Goal: Task Accomplishment & Management: Use online tool/utility

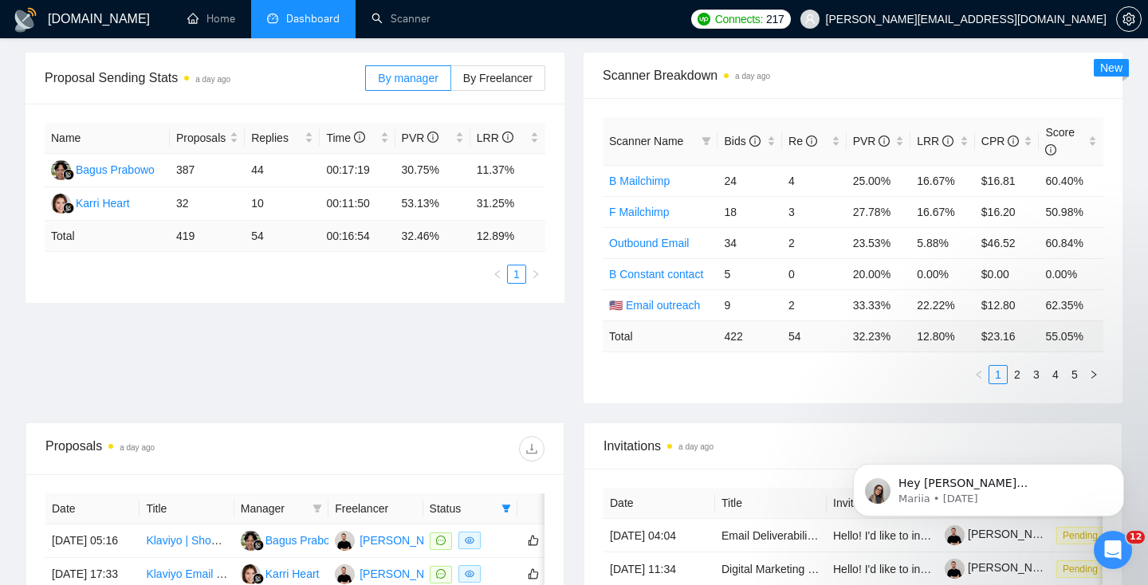
click at [290, 14] on span "Dashboard" at bounding box center [312, 19] width 53 height 14
click at [212, 26] on link "Home" at bounding box center [211, 19] width 48 height 14
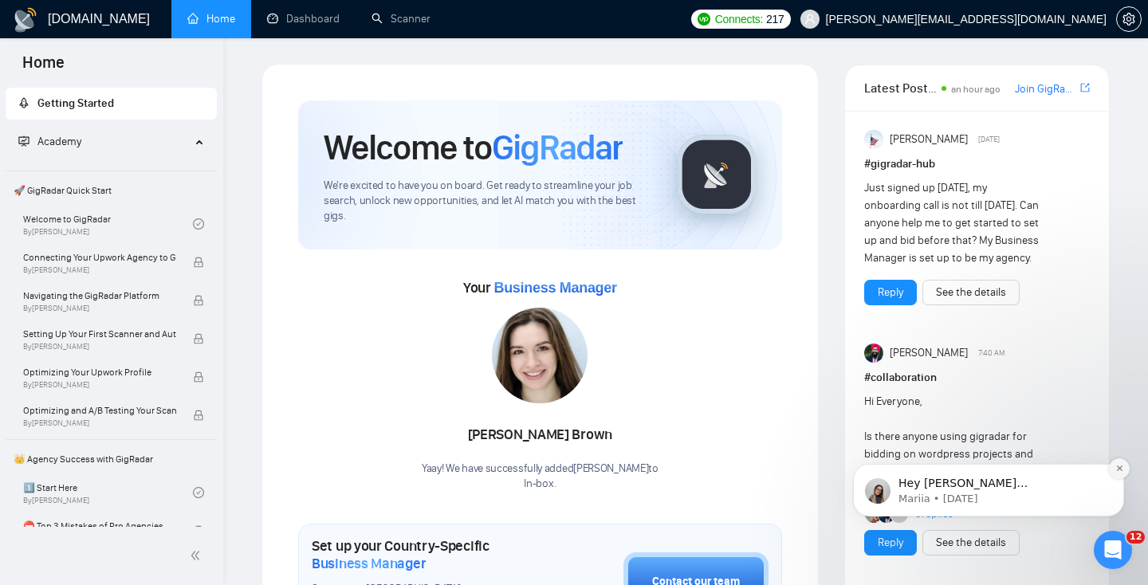
click at [1123, 468] on icon "Dismiss notification" at bounding box center [1120, 468] width 9 height 9
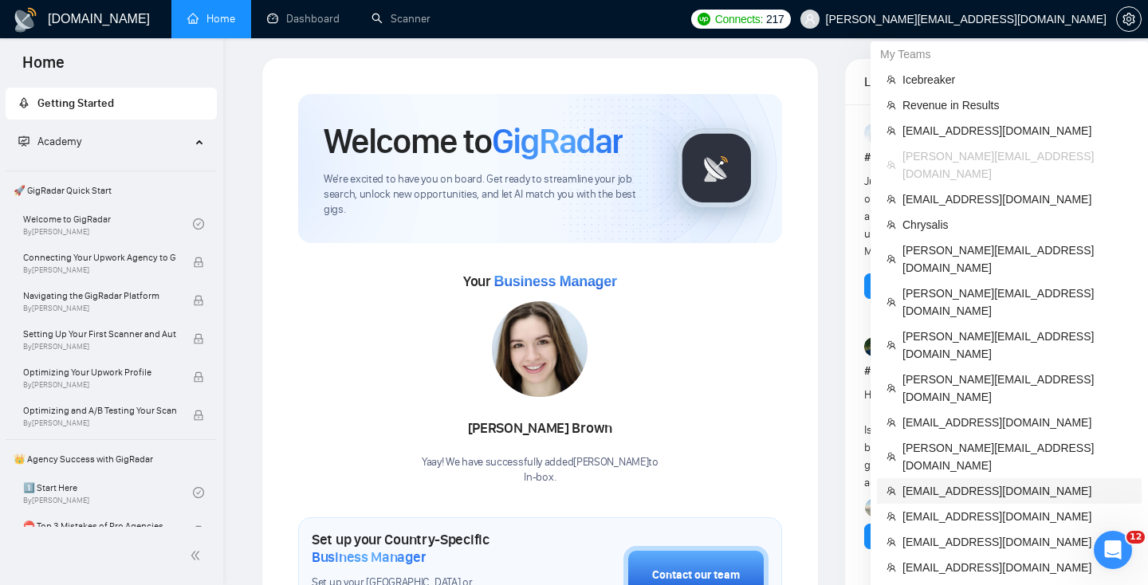
scroll to position [2, 0]
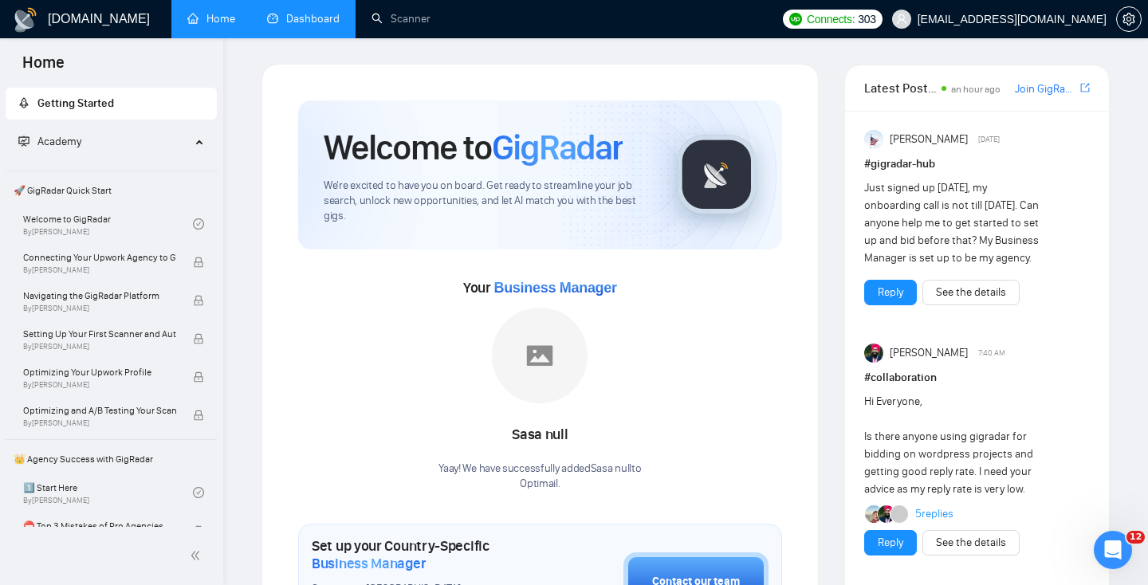
click at [300, 19] on link "Dashboard" at bounding box center [303, 19] width 73 height 14
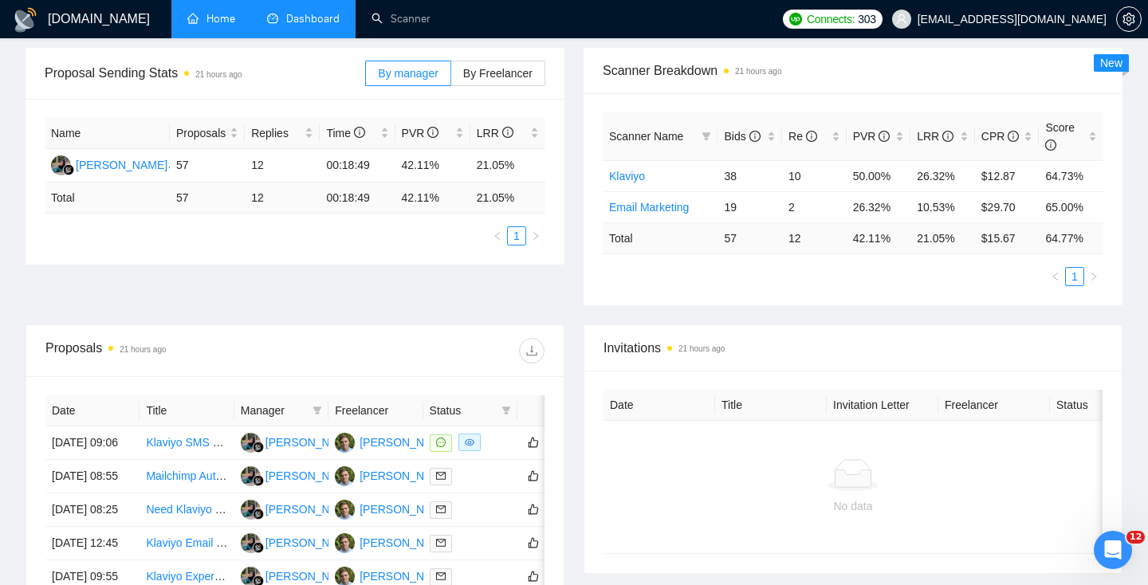
scroll to position [289, 0]
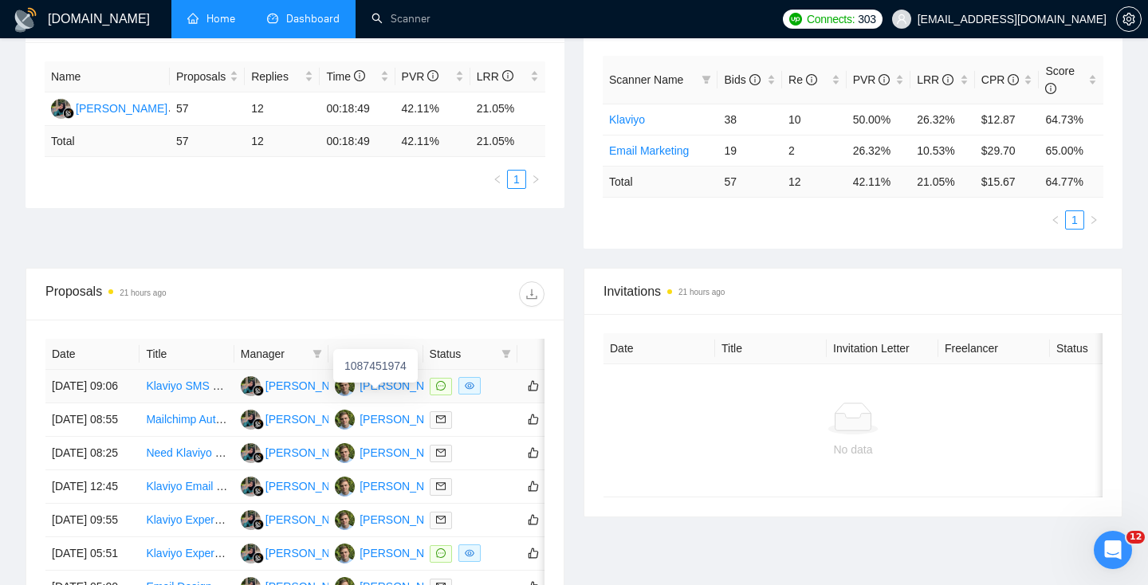
click at [390, 392] on div "[PERSON_NAME]" at bounding box center [406, 386] width 92 height 18
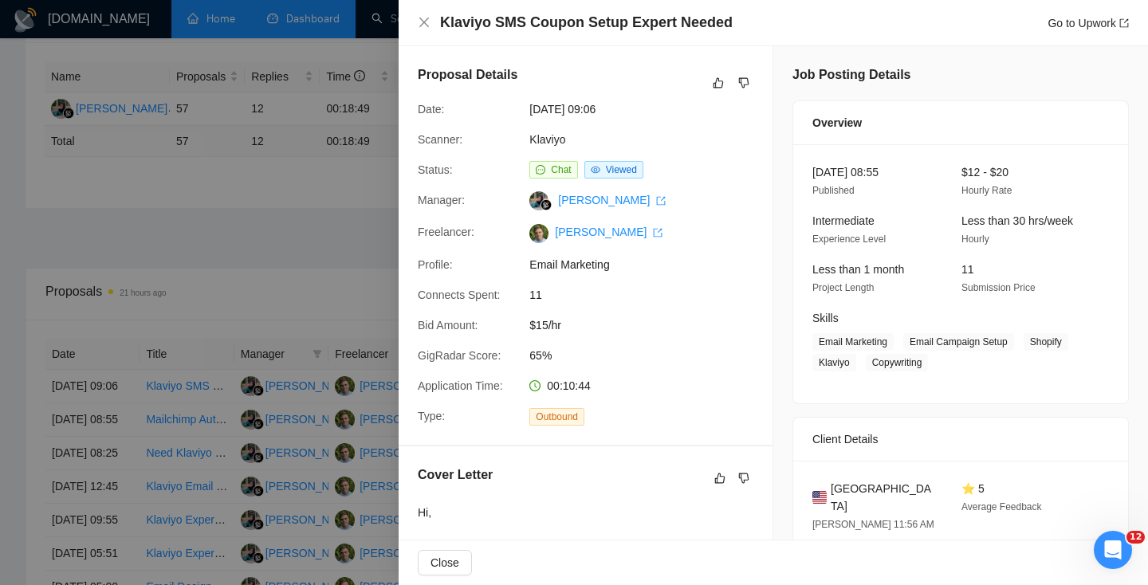
click at [305, 126] on div at bounding box center [574, 292] width 1148 height 585
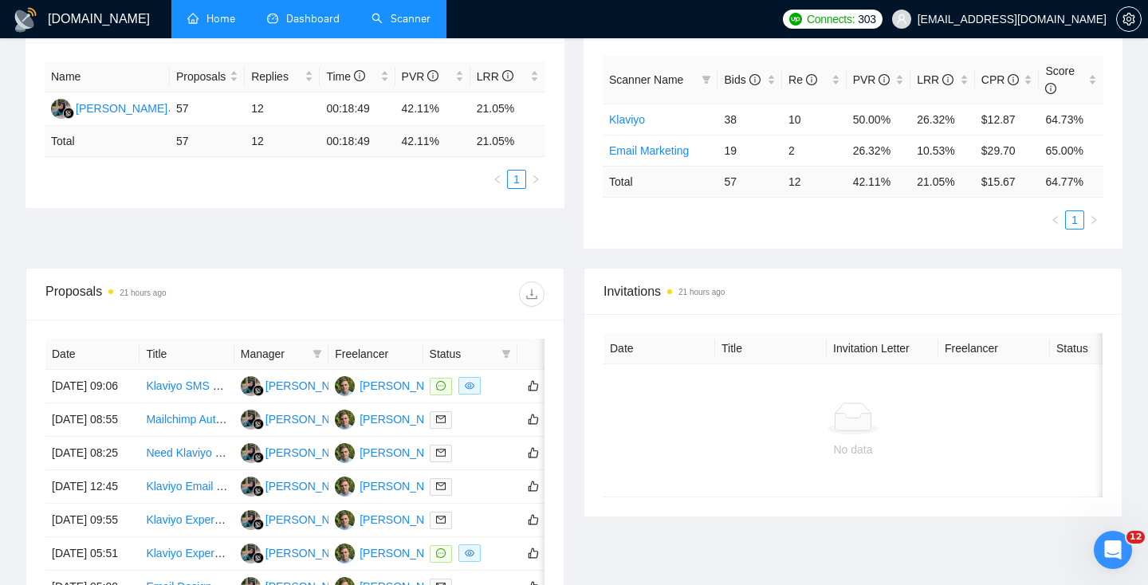
click at [415, 25] on link "Scanner" at bounding box center [401, 19] width 59 height 14
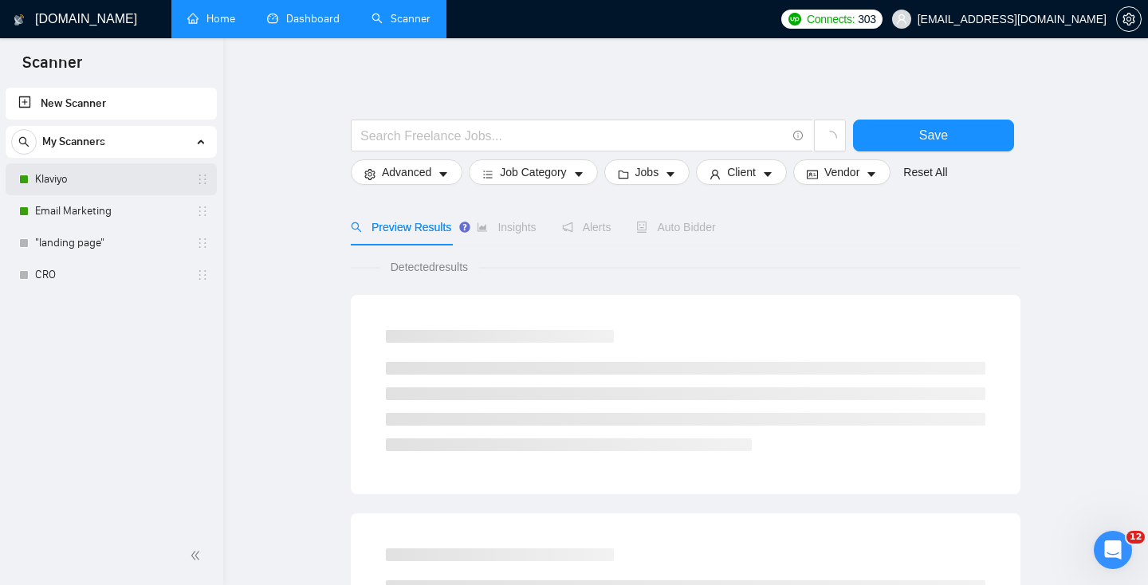
click at [81, 183] on link "Klaviyo" at bounding box center [111, 179] width 152 height 32
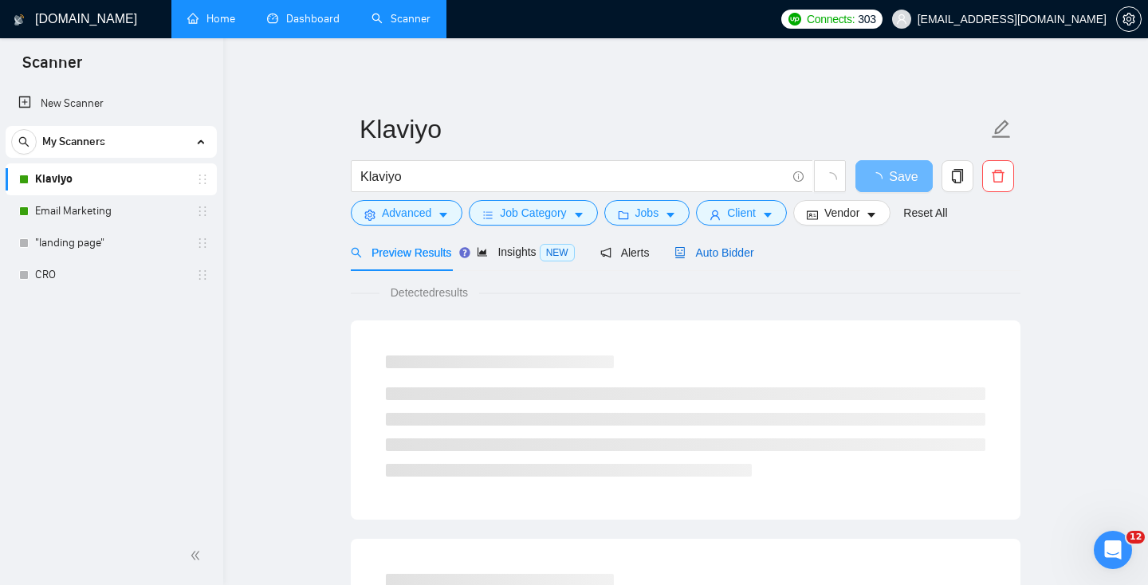
click at [718, 246] on span "Auto Bidder" at bounding box center [714, 252] width 79 height 13
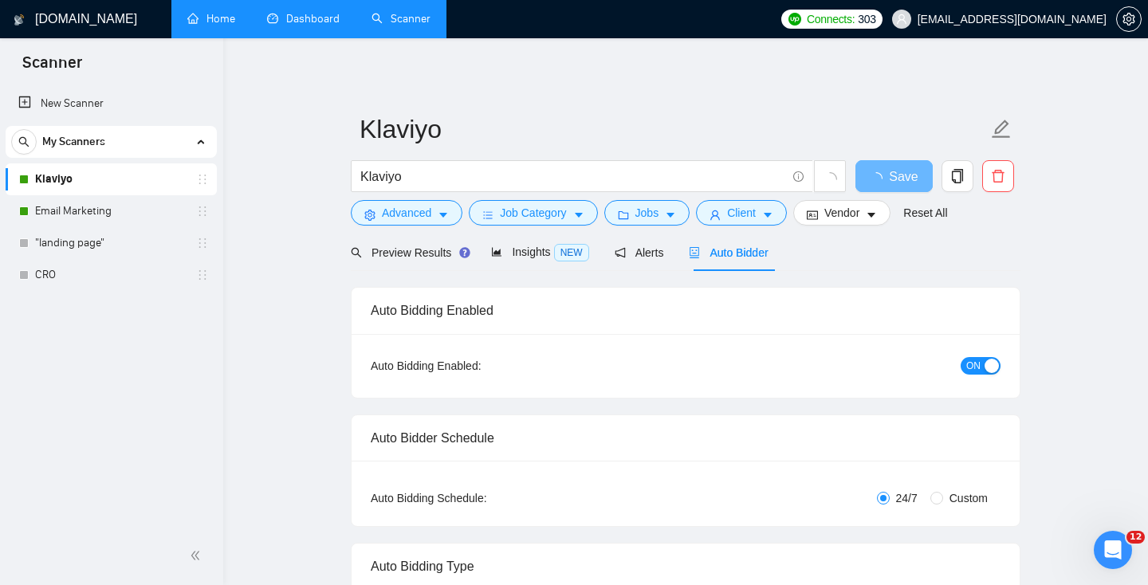
click at [392, 198] on div "Klaviyo" at bounding box center [599, 180] width 502 height 40
click at [396, 211] on span "Advanced" at bounding box center [406, 213] width 49 height 18
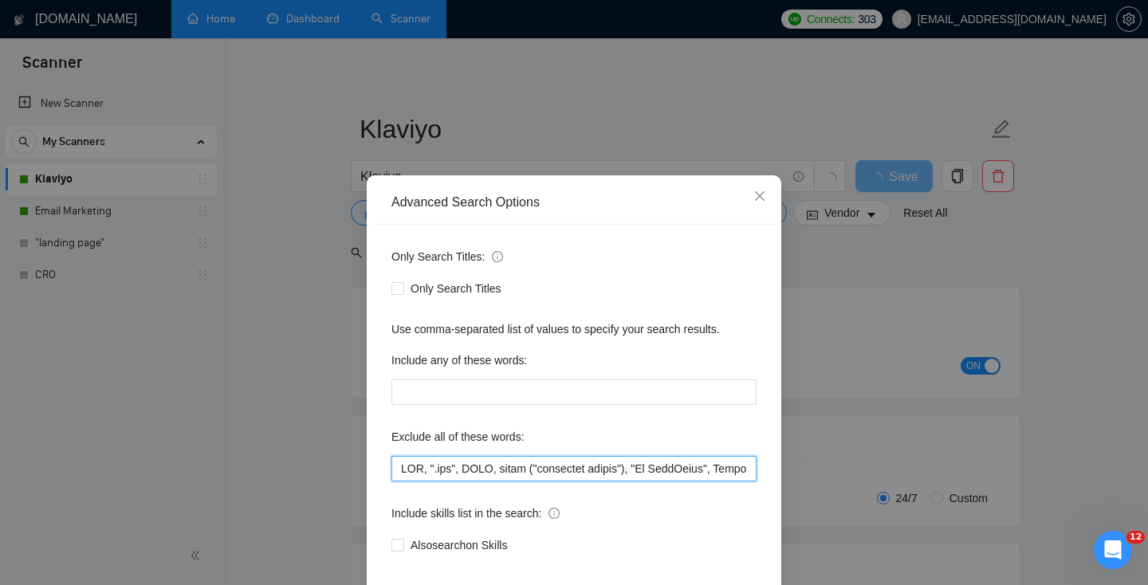
click at [399, 474] on input "text" at bounding box center [574, 469] width 365 height 26
type input "email cro, DNS, ".svg", BIMI, email ("marketing agency"), "Go HighLevel", Subst…"
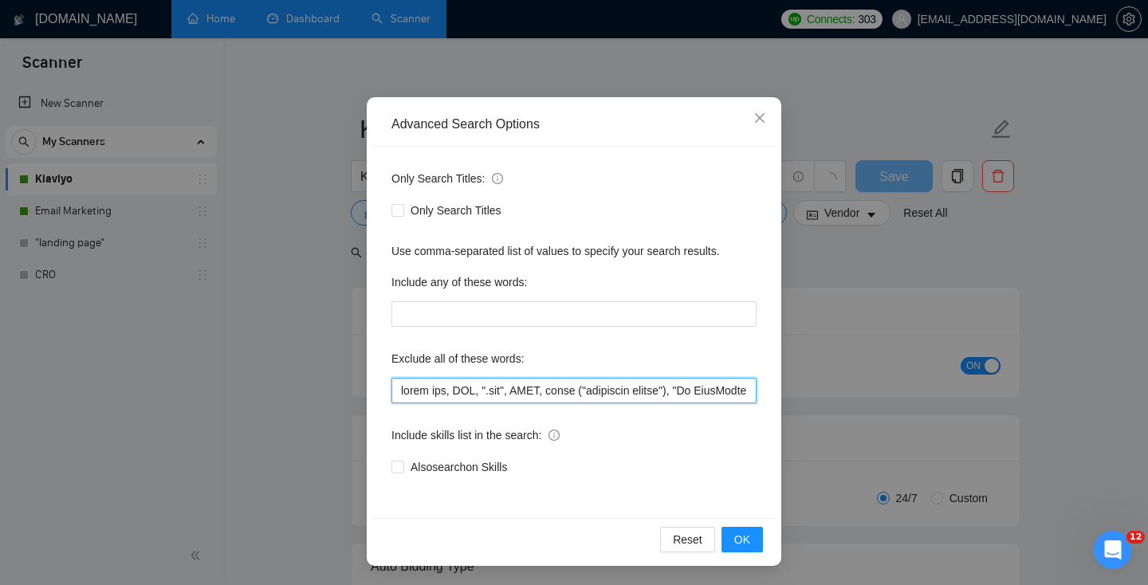
scroll to position [77, 0]
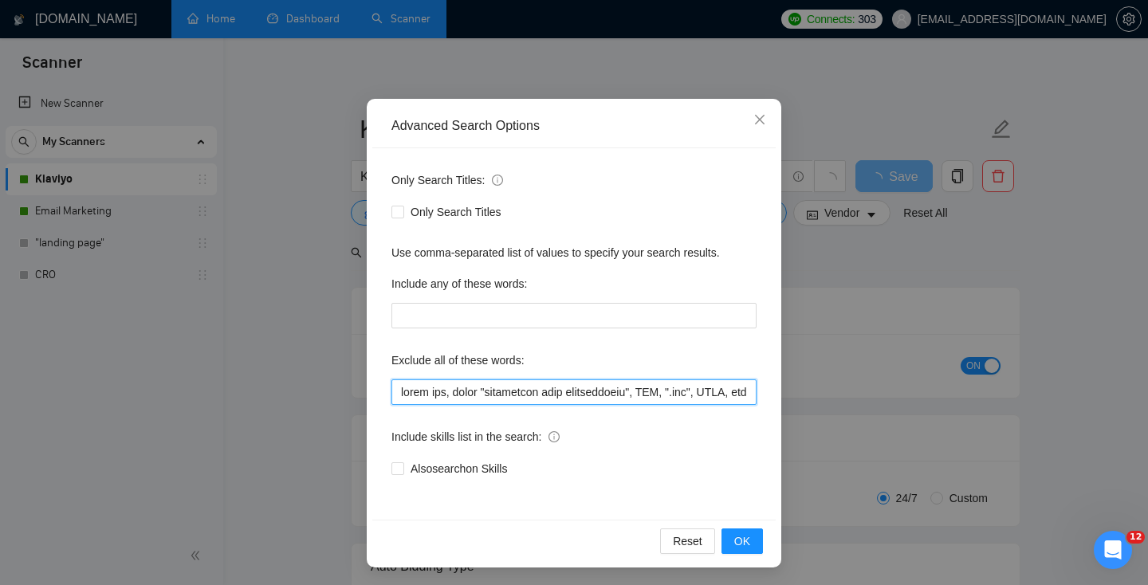
click at [518, 398] on input "text" at bounding box center [574, 393] width 365 height 26
drag, startPoint x: 453, startPoint y: 396, endPoint x: 639, endPoint y: 396, distance: 186.6
click at [639, 396] on input "text" at bounding box center [574, 393] width 365 height 26
click at [643, 395] on input "text" at bounding box center [574, 393] width 365 height 26
paste input "email "conversion rate optimization""
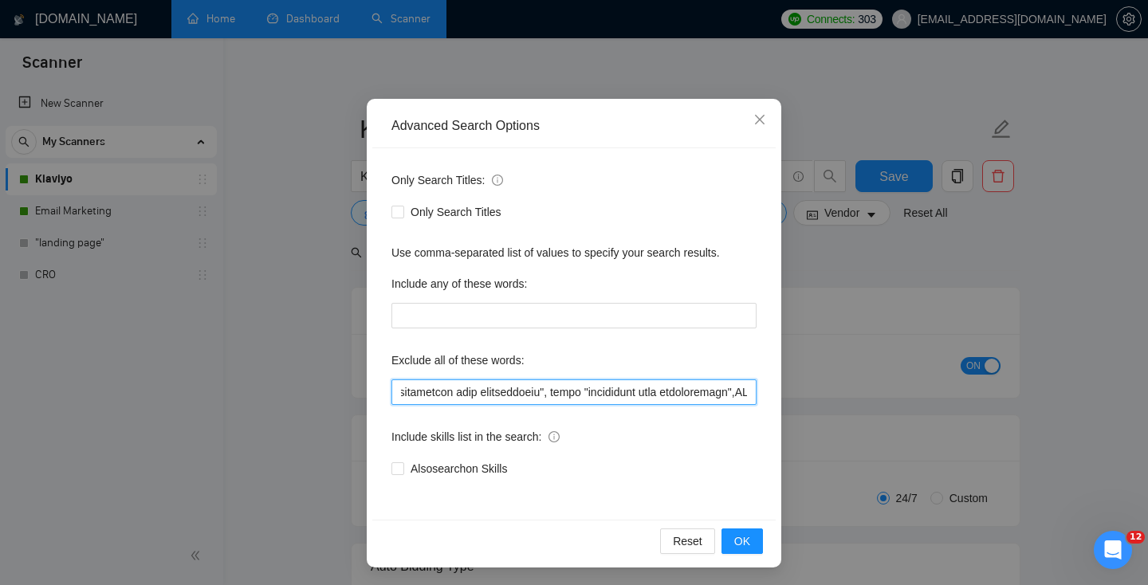
scroll to position [0, 87]
click at [711, 391] on input "text" at bounding box center [574, 393] width 365 height 26
type input "email cro, email "conversion rate optimization", email "conversion rate optimis…"
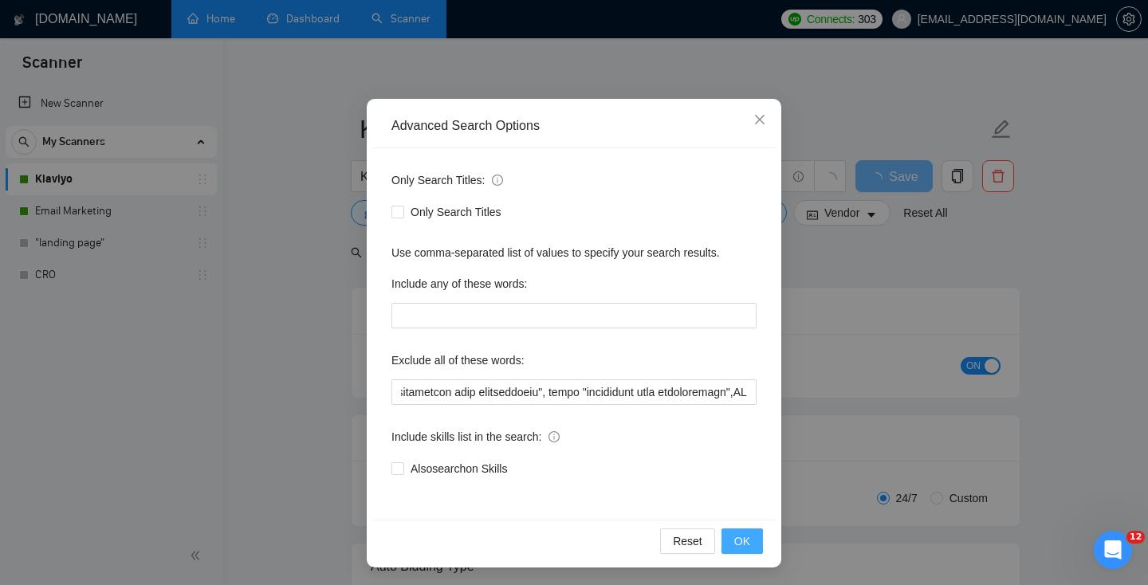
click at [742, 550] on button "OK" at bounding box center [742, 542] width 41 height 26
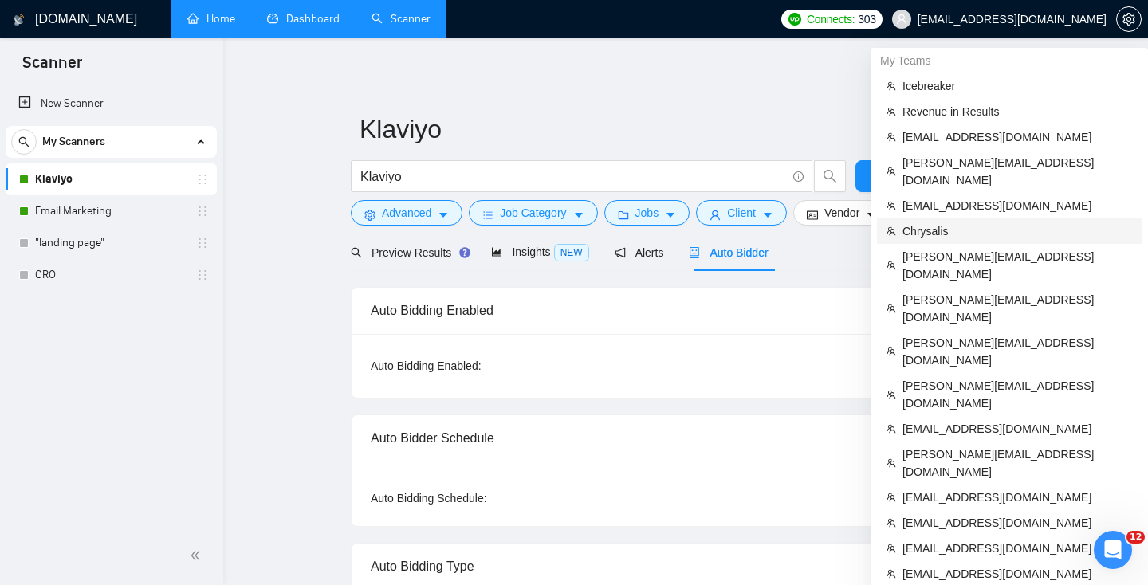
click at [913, 222] on span "Chrysalis" at bounding box center [1018, 231] width 230 height 18
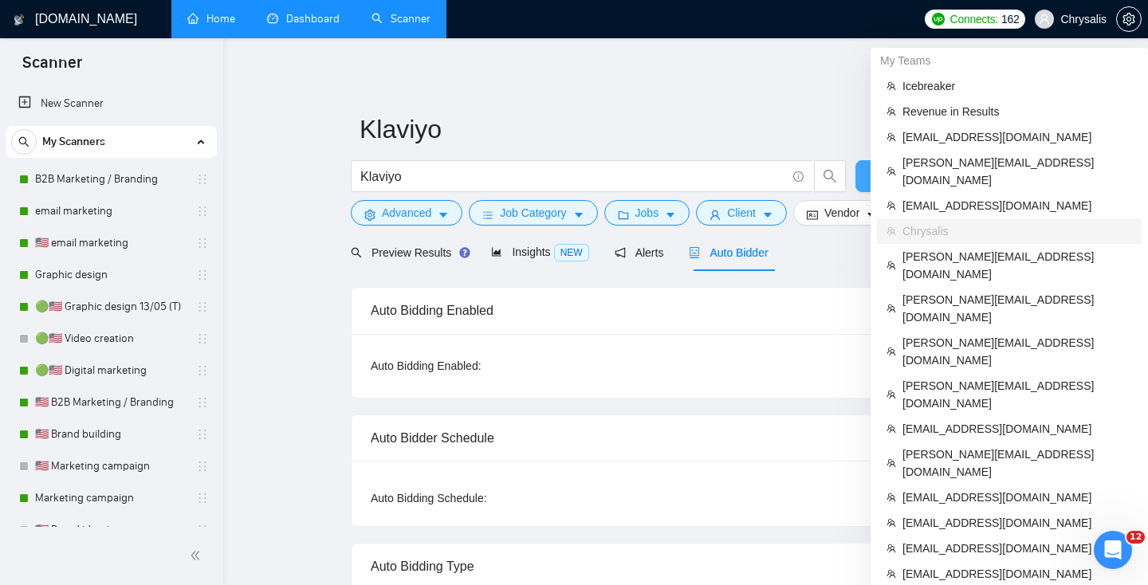
click at [860, 177] on button "Save" at bounding box center [894, 176] width 77 height 32
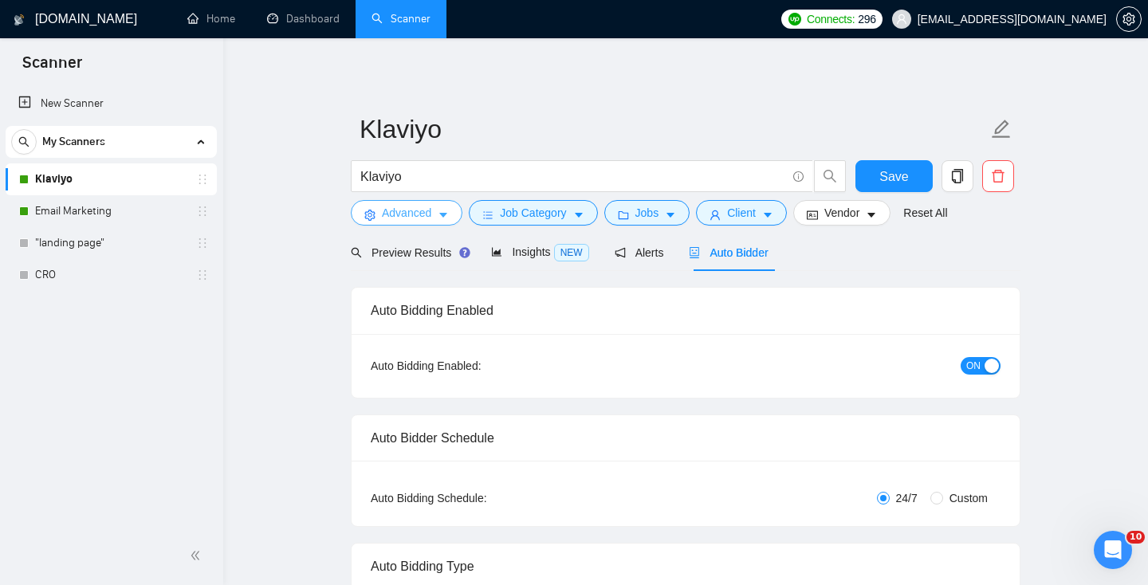
click at [412, 217] on span "Advanced" at bounding box center [406, 213] width 49 height 18
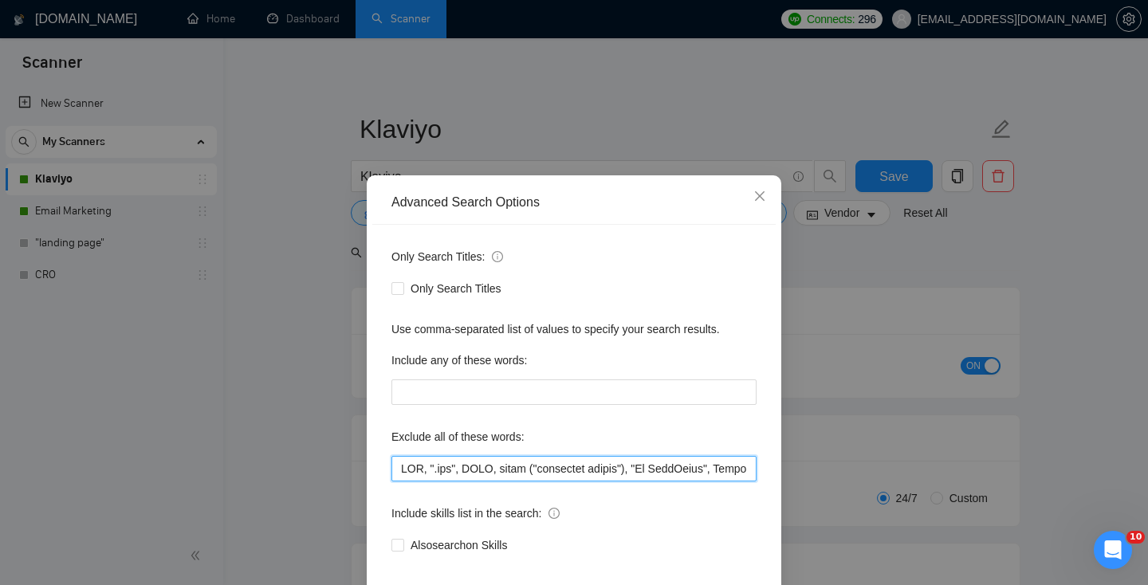
click at [398, 470] on input "text" at bounding box center [574, 469] width 365 height 26
type input "email cro, email "", email "conver",DNS, ".svg", BIMI, email ("marketing agency…"
click at [488, 472] on input "text" at bounding box center [574, 469] width 365 height 26
paste input "conversion rate optimization"
click at [609, 471] on input "text" at bounding box center [574, 469] width 365 height 26
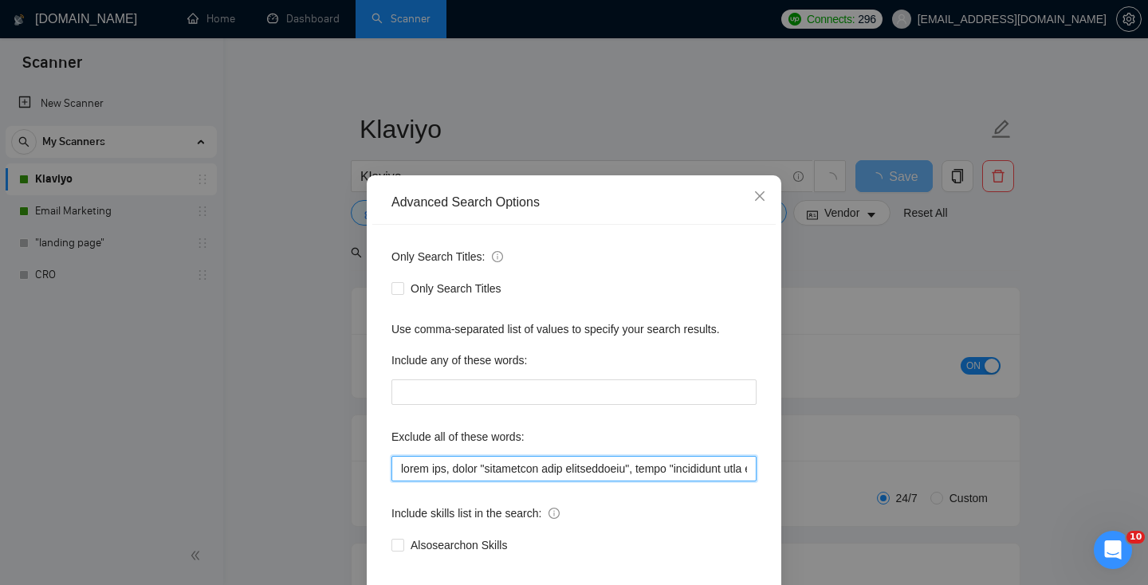
scroll to position [78, 0]
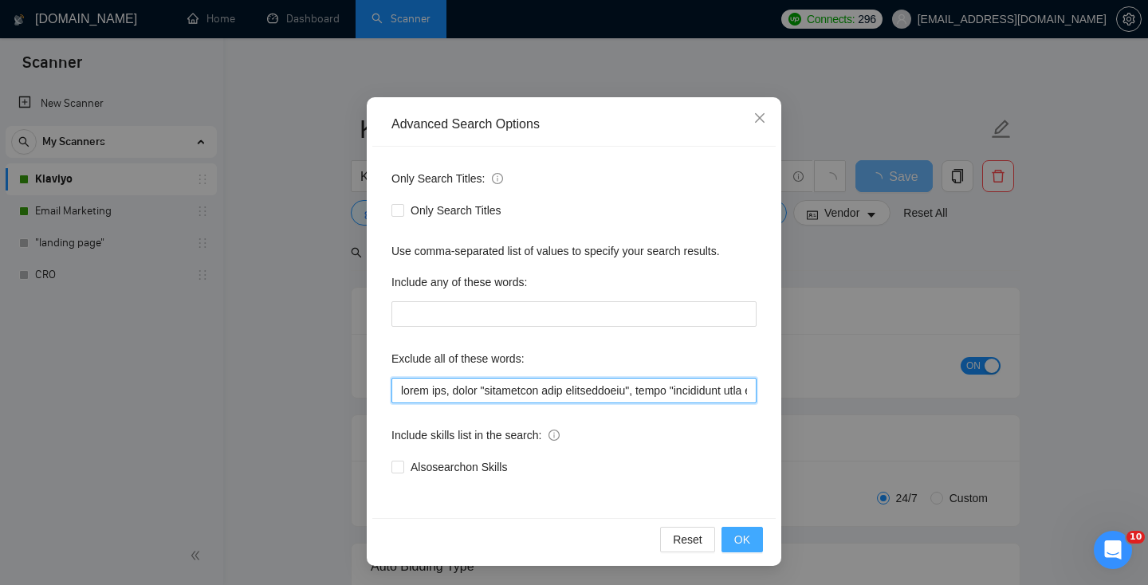
type input "email cro, email "conversion rate optimisation", email "conversion rate optimiz…"
click at [754, 545] on button "OK" at bounding box center [742, 540] width 41 height 26
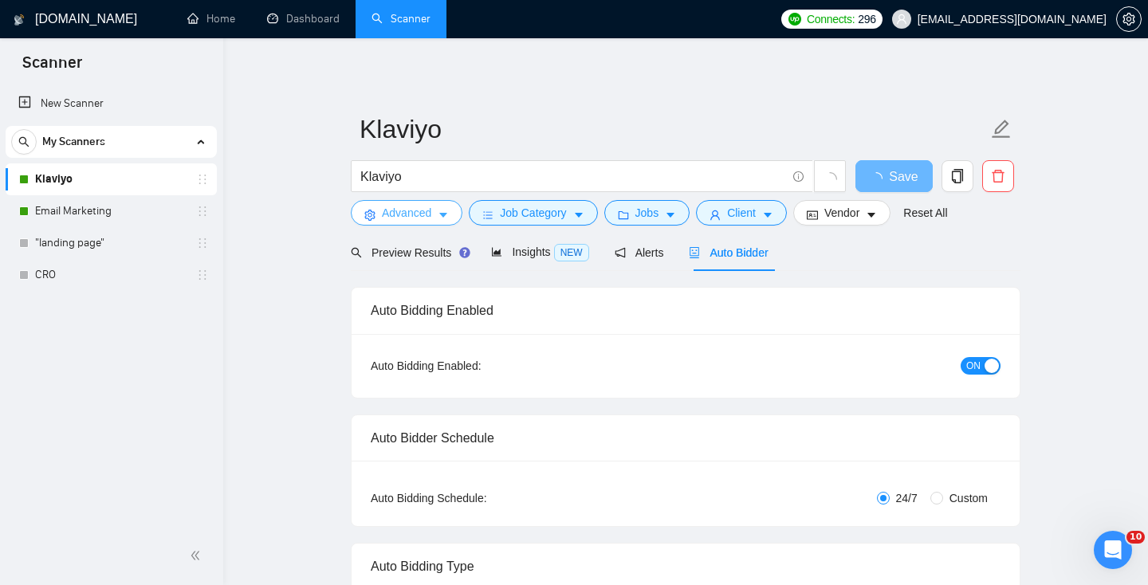
click at [424, 222] on button "Advanced" at bounding box center [407, 213] width 112 height 26
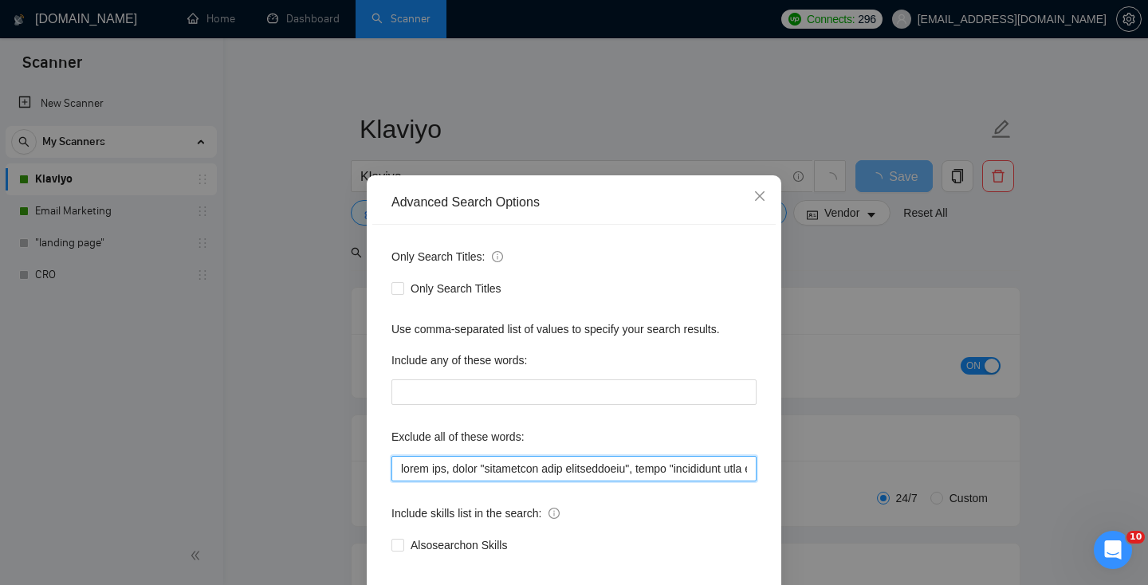
click at [572, 468] on input "text" at bounding box center [574, 469] width 365 height 26
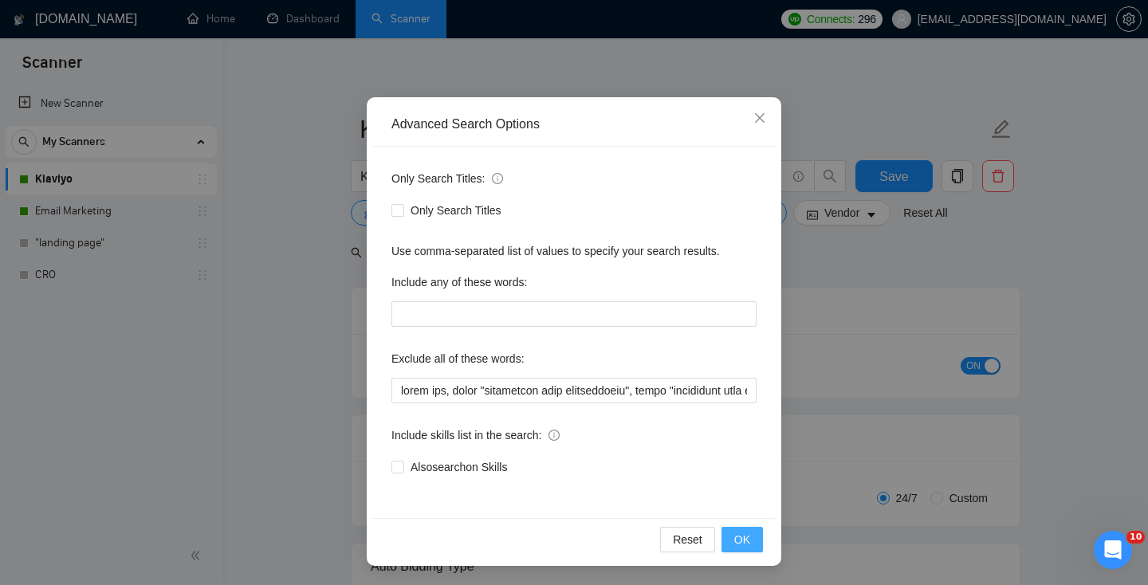
click at [753, 545] on button "OK" at bounding box center [742, 540] width 41 height 26
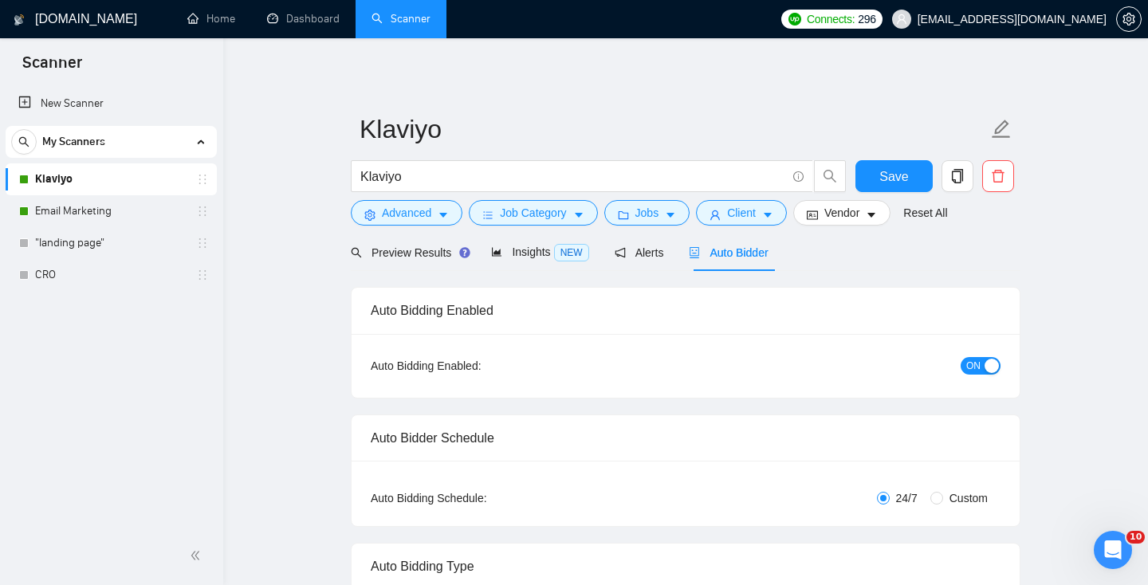
scroll to position [0, 0]
click at [899, 168] on span "Save" at bounding box center [894, 177] width 29 height 20
click at [85, 204] on link "Email Marketing" at bounding box center [111, 211] width 152 height 32
click at [75, 209] on link "Email Marketing" at bounding box center [111, 211] width 152 height 32
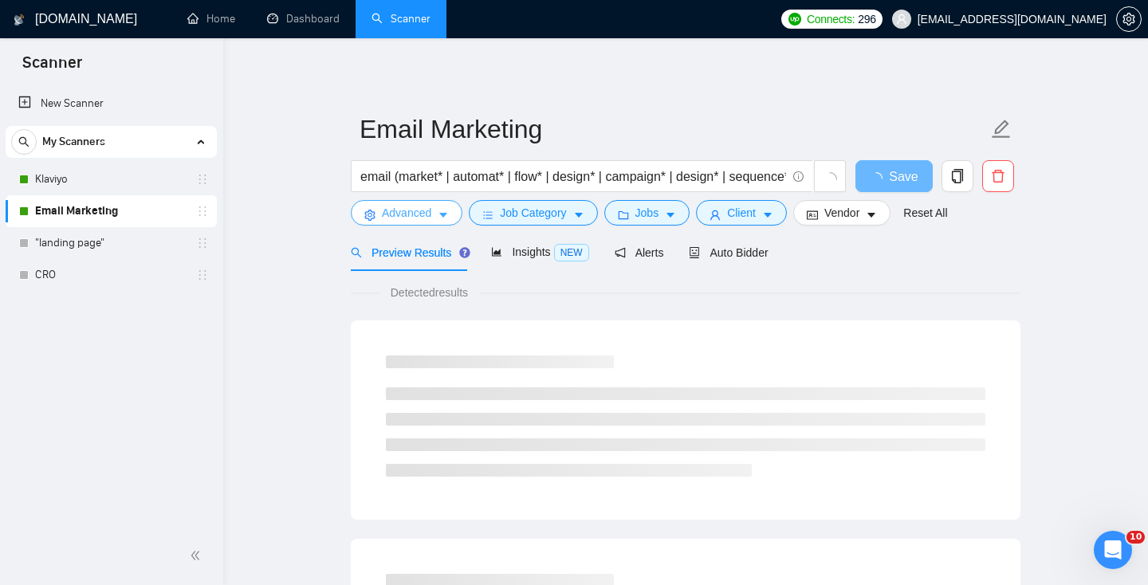
click at [416, 207] on span "Advanced" at bounding box center [406, 213] width 49 height 18
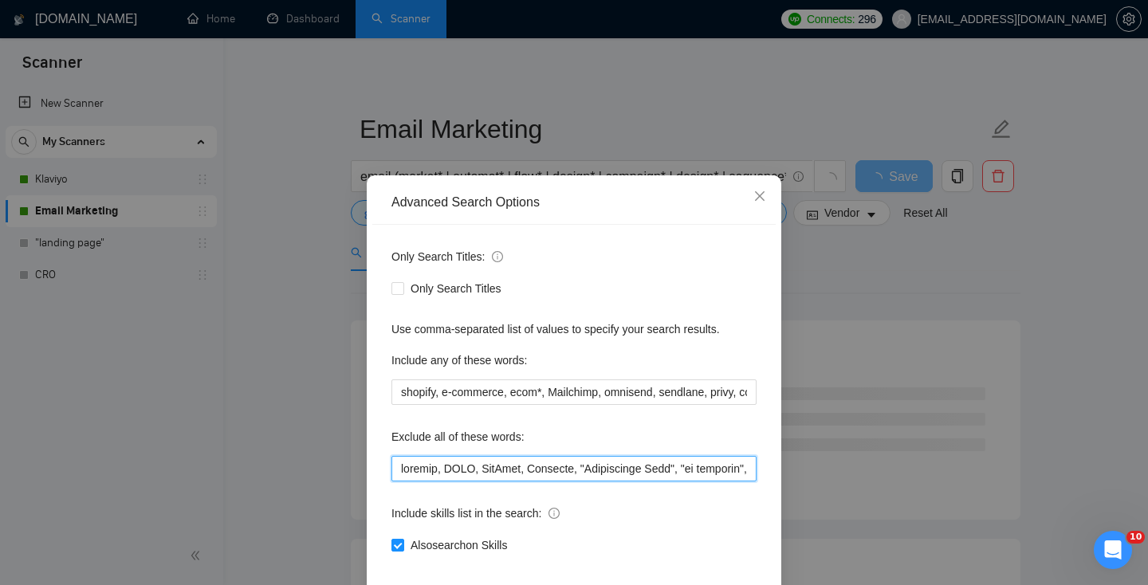
click at [446, 465] on input "text" at bounding box center [574, 469] width 365 height 26
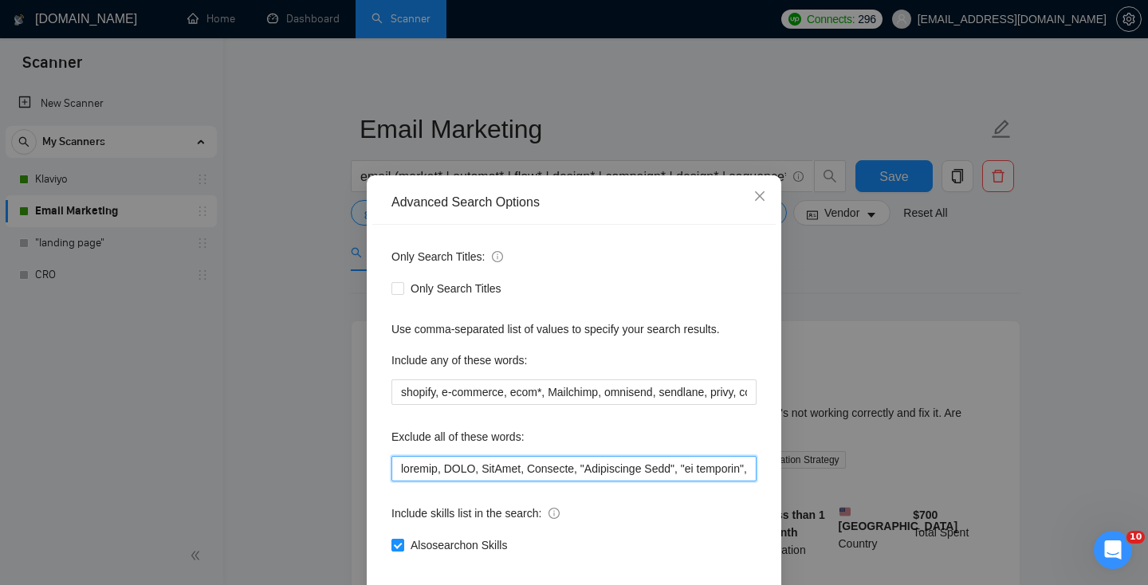
click at [604, 463] on input "text" at bounding box center [574, 469] width 365 height 26
drag, startPoint x: 711, startPoint y: 464, endPoint x: 739, endPoint y: 467, distance: 28.1
click at [739, 467] on input "text" at bounding box center [574, 469] width 365 height 26
click at [674, 479] on input "text" at bounding box center [574, 469] width 365 height 26
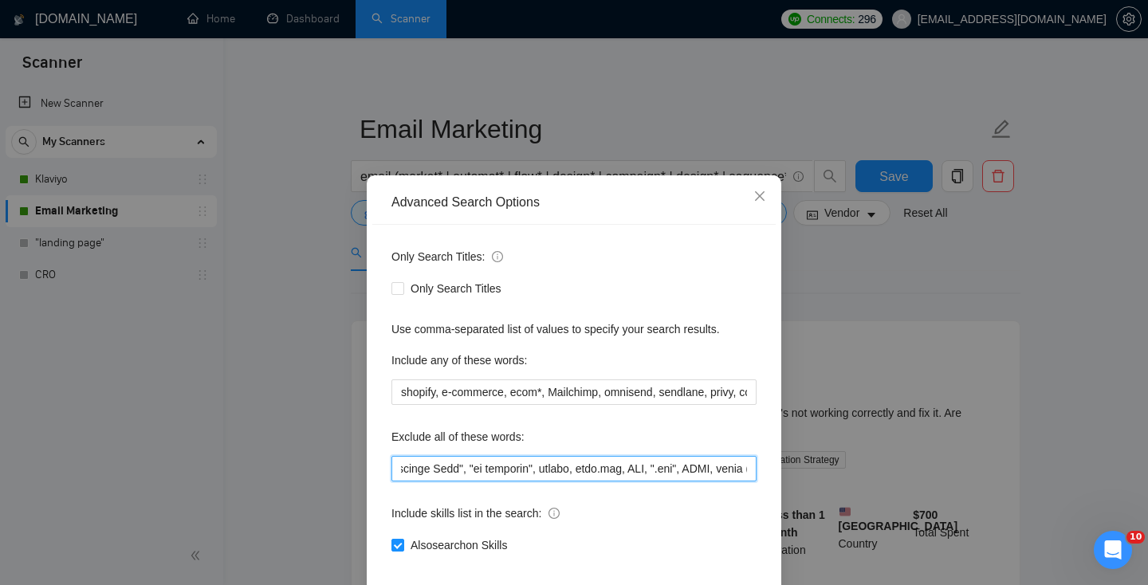
drag, startPoint x: 653, startPoint y: 470, endPoint x: 854, endPoint y: 529, distance: 209.2
click at [854, 529] on div "Advanced Search Options Only Search Titles: Only Search Titles Use comma-separa…" at bounding box center [574, 292] width 1148 height 585
drag, startPoint x: 654, startPoint y: 470, endPoint x: 973, endPoint y: 489, distance: 319.5
click at [973, 489] on div "Advanced Search Options Only Search Titles: Only Search Titles Use comma-separa…" at bounding box center [574, 292] width 1148 height 585
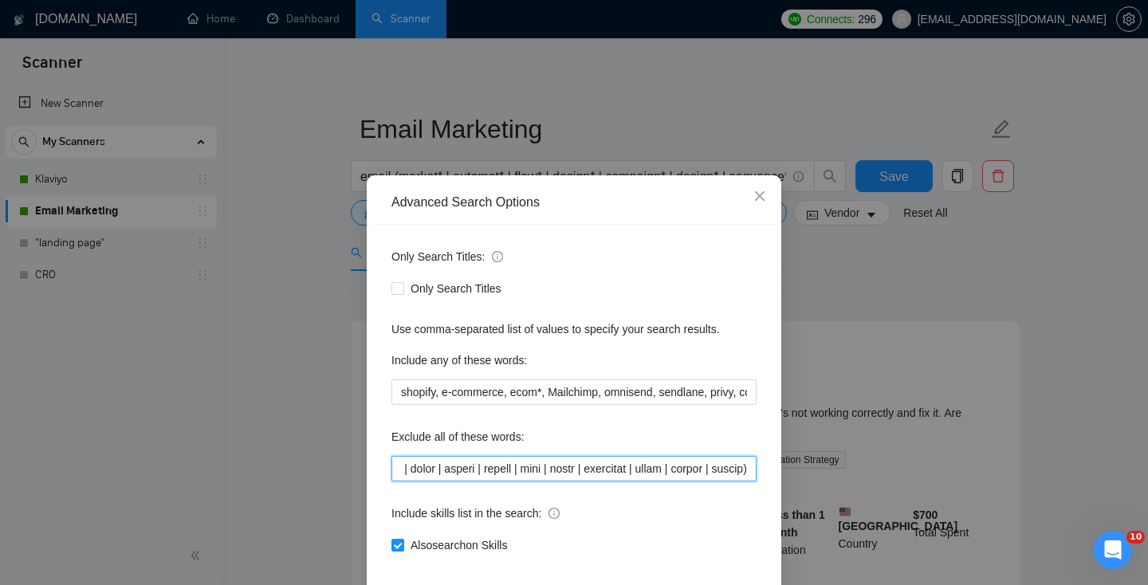
paste input "email cro, email "conversion rate optimisation", email "conversion rate optimiz…"
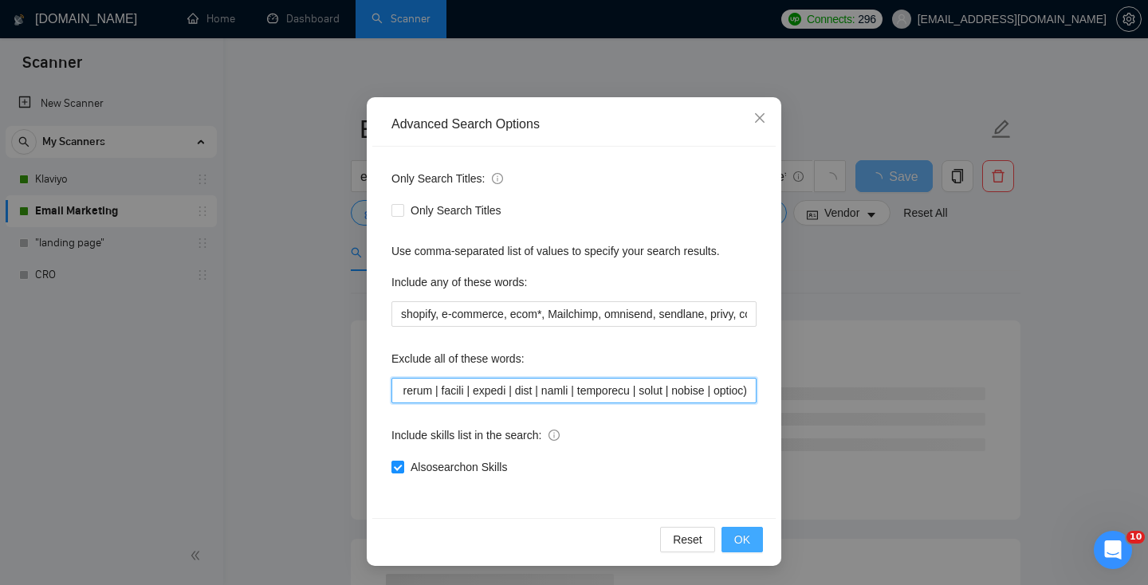
type input "klaviyo, HTML, HubSpot, Opensend, "Freelancers Only", "no agencies", zapier, ma…"
click at [732, 541] on button "OK" at bounding box center [742, 540] width 41 height 26
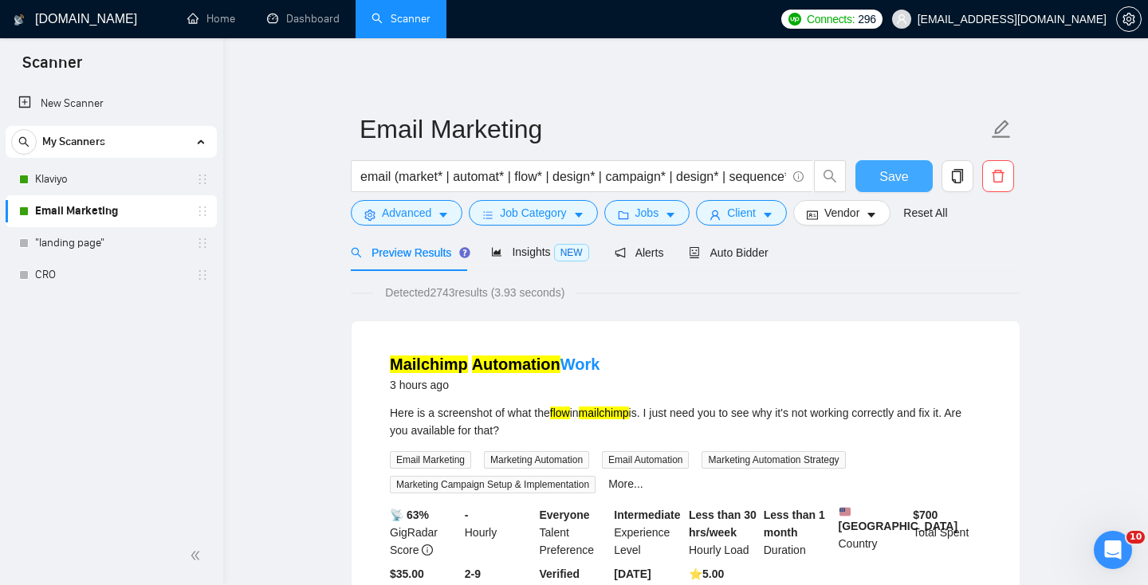
click at [893, 179] on span "Save" at bounding box center [894, 177] width 29 height 20
click at [284, 21] on link "Dashboard" at bounding box center [303, 19] width 73 height 14
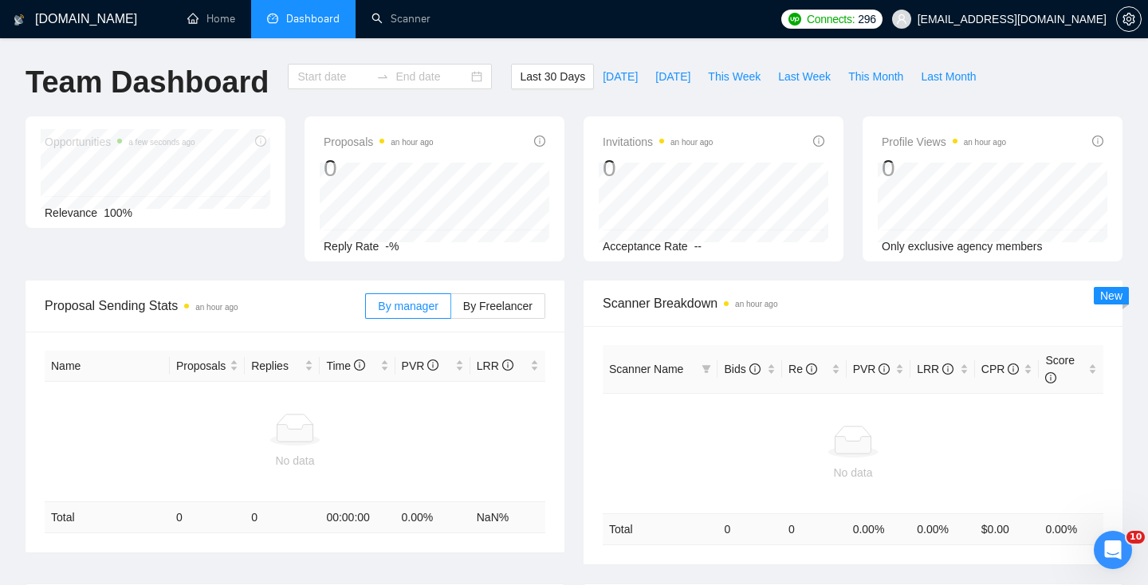
type input "[DATE]"
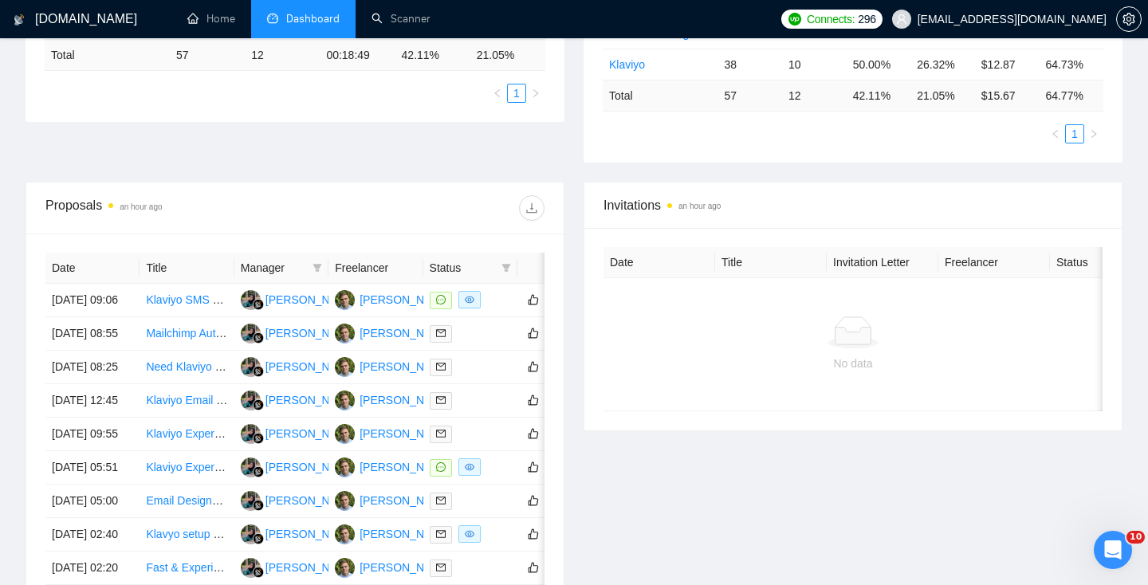
scroll to position [376, 0]
click at [380, 303] on div "[PERSON_NAME]" at bounding box center [406, 299] width 92 height 18
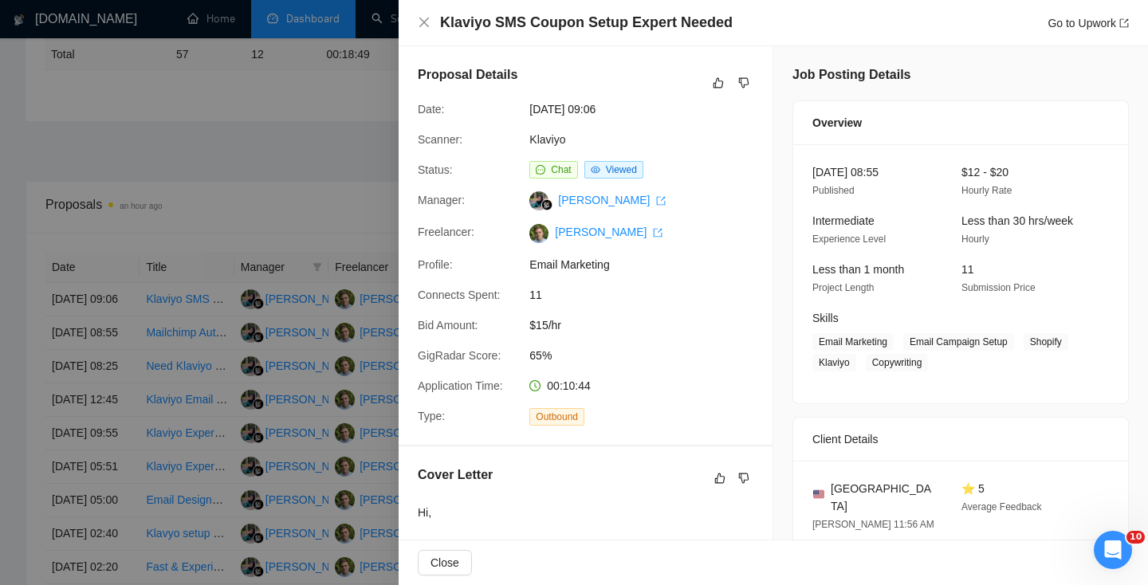
click at [274, 195] on div at bounding box center [574, 292] width 1148 height 585
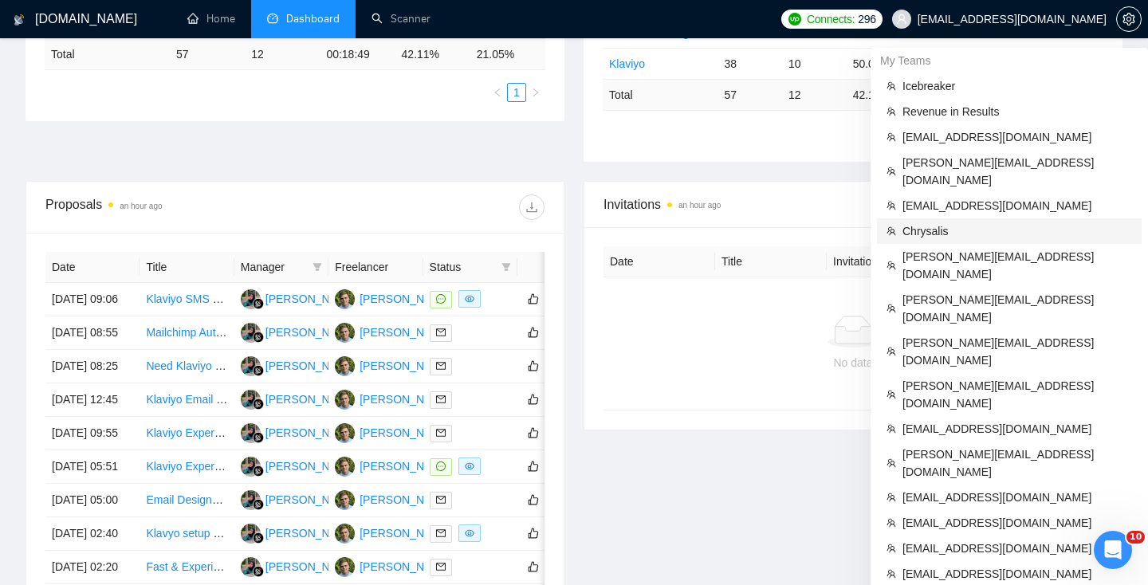
click at [913, 222] on span "Chrysalis" at bounding box center [1018, 231] width 230 height 18
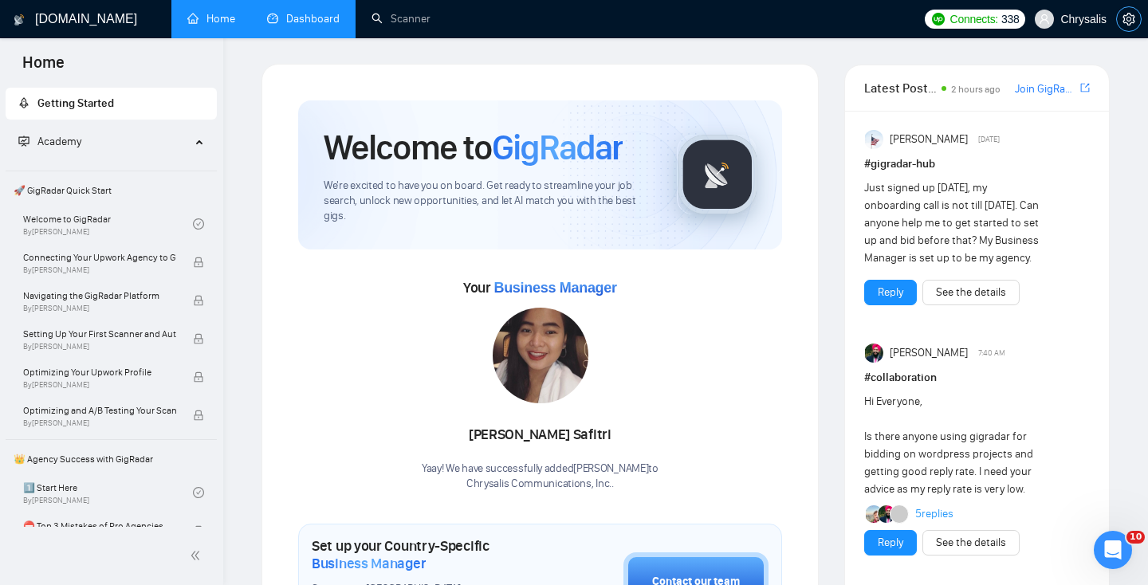
click at [1135, 22] on icon "setting" at bounding box center [1129, 19] width 13 height 13
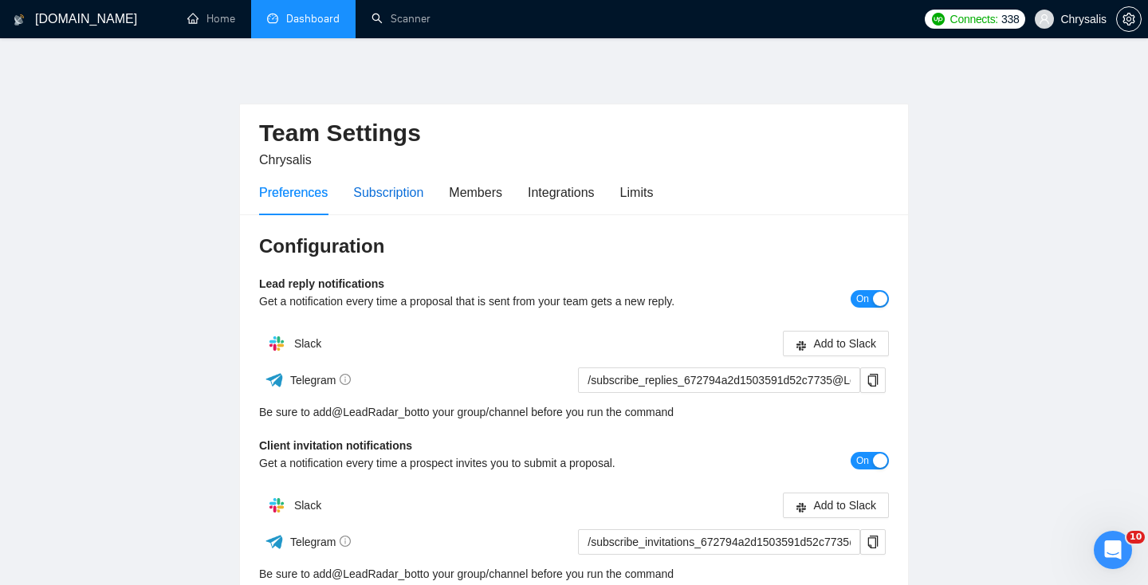
click at [380, 196] on div "Subscription" at bounding box center [388, 193] width 70 height 20
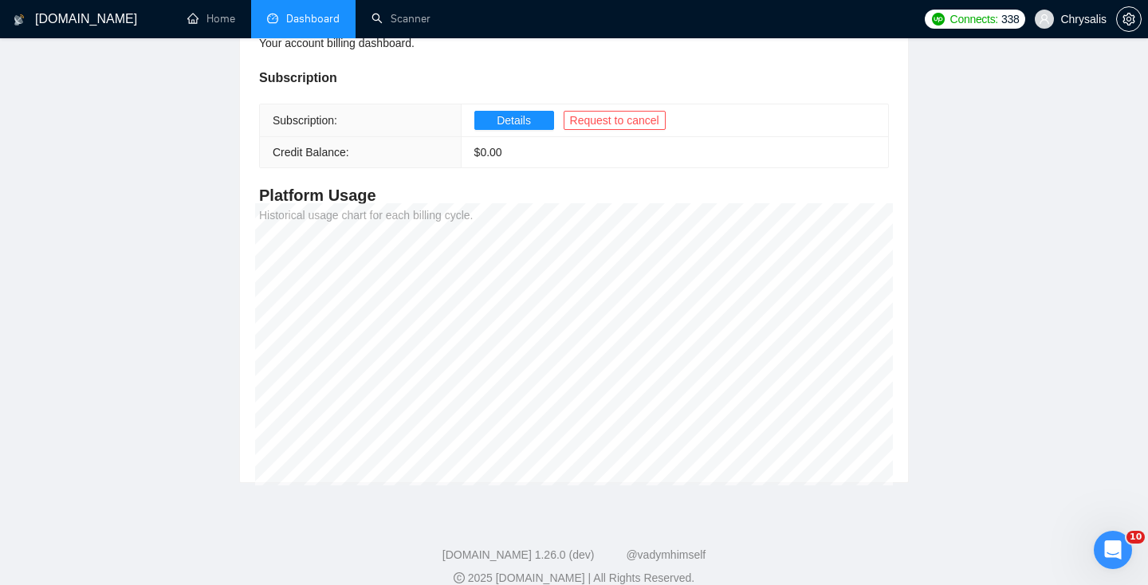
scroll to position [228, 0]
